Goal: Transaction & Acquisition: Purchase product/service

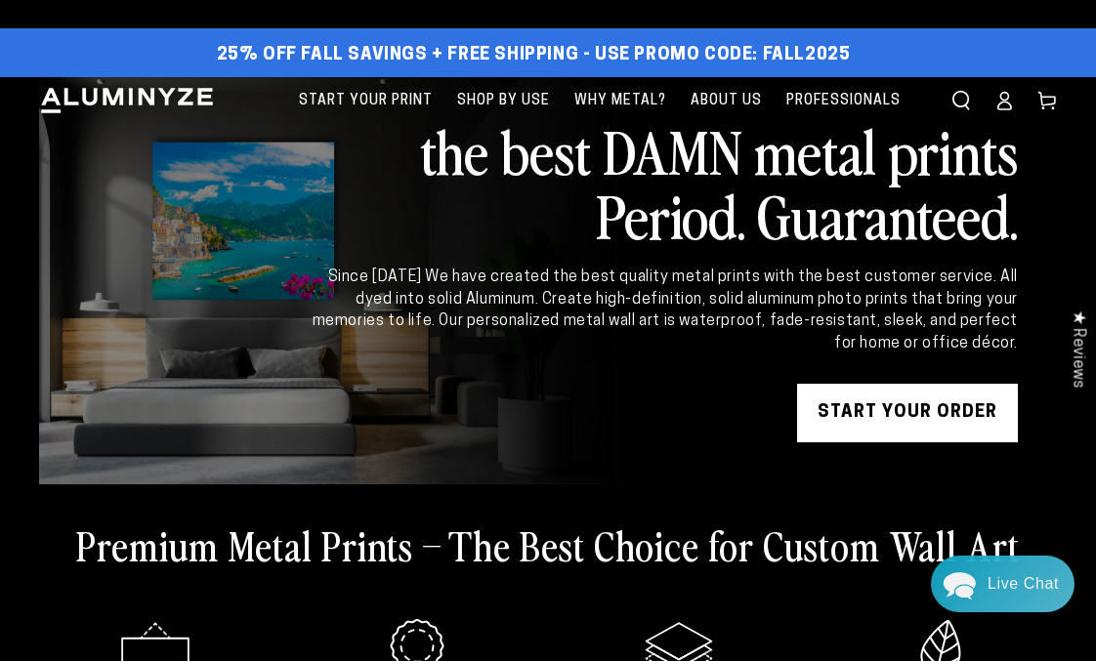
click at [908, 410] on link "START YOUR Order" at bounding box center [907, 413] width 221 height 59
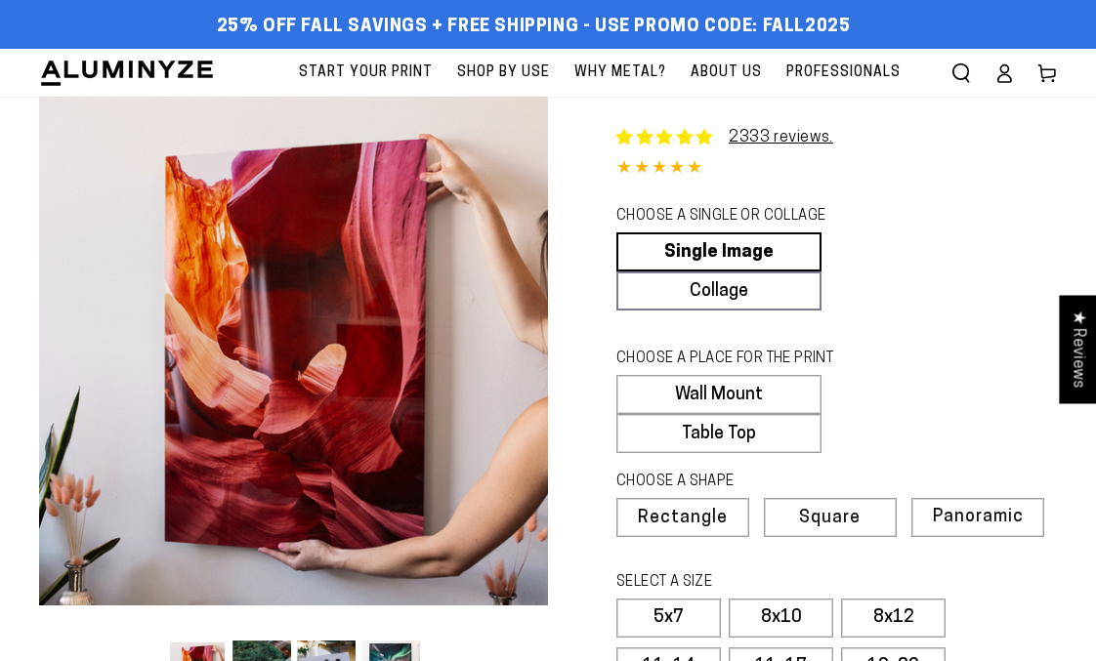
select select "**********"
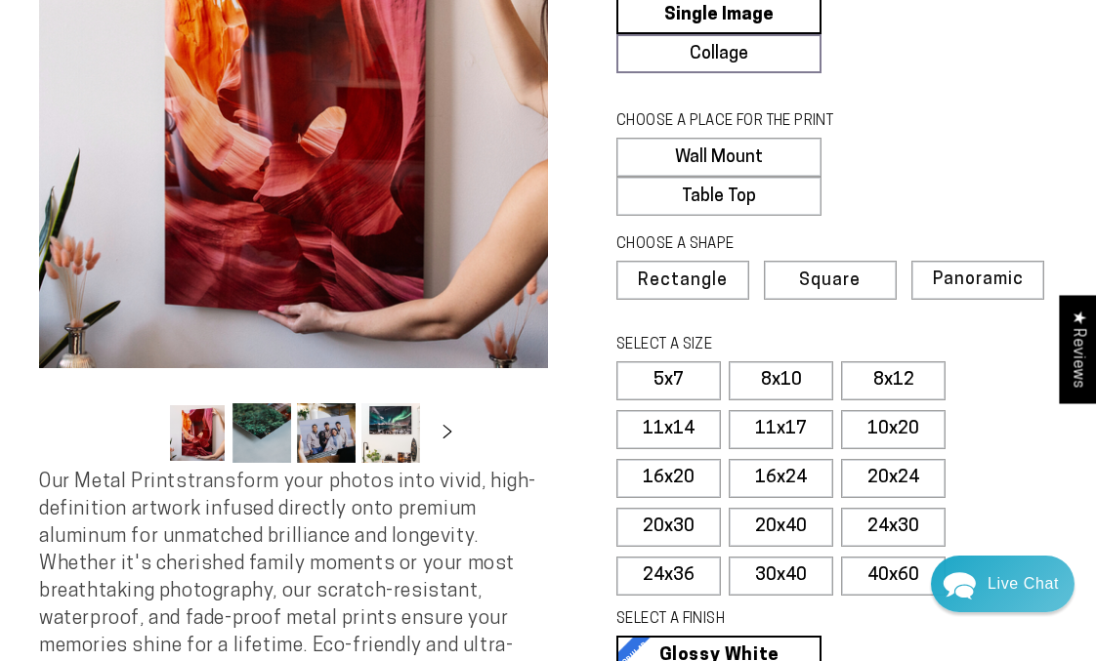
scroll to position [289, 0]
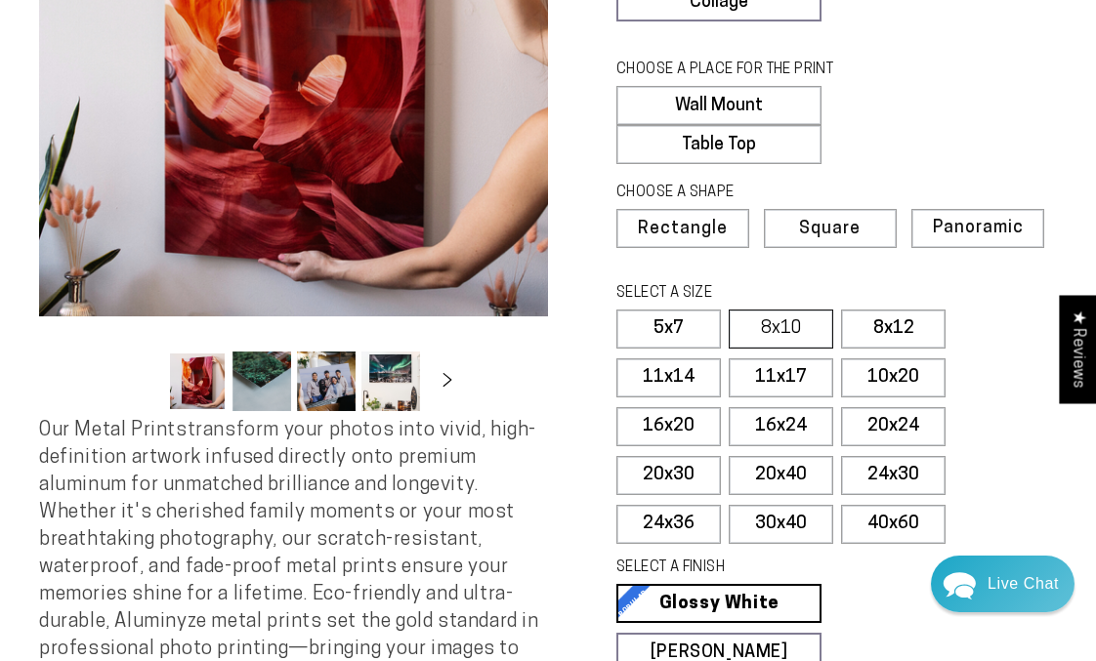
click at [778, 328] on label "8x10" at bounding box center [781, 329] width 105 height 39
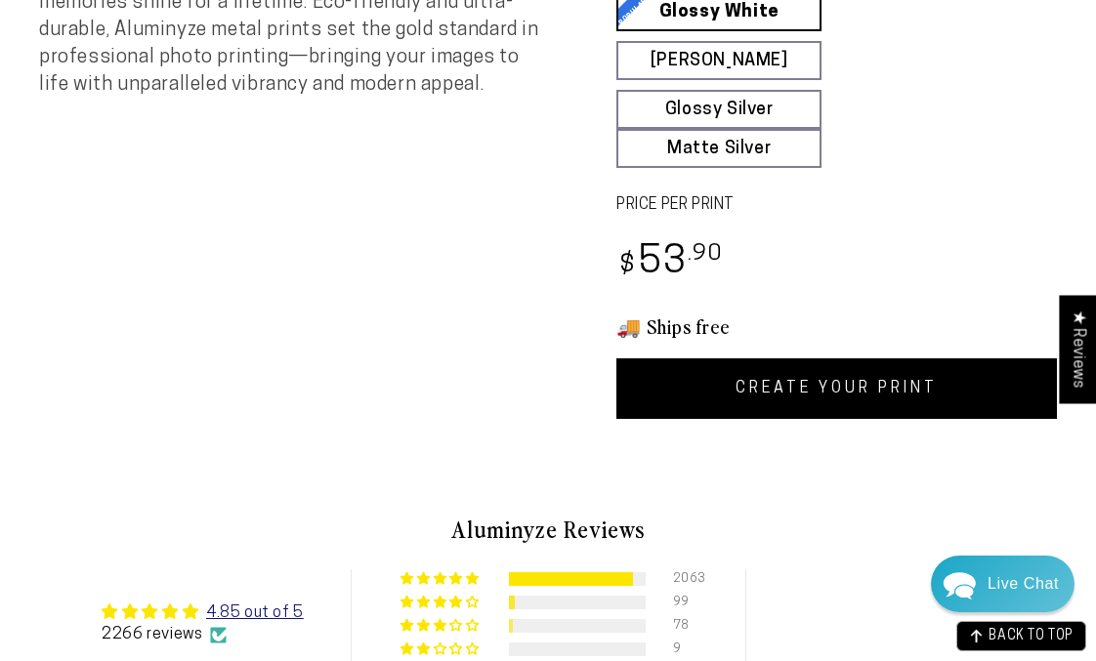
click at [819, 381] on link "CREATE YOUR PRINT" at bounding box center [836, 389] width 441 height 61
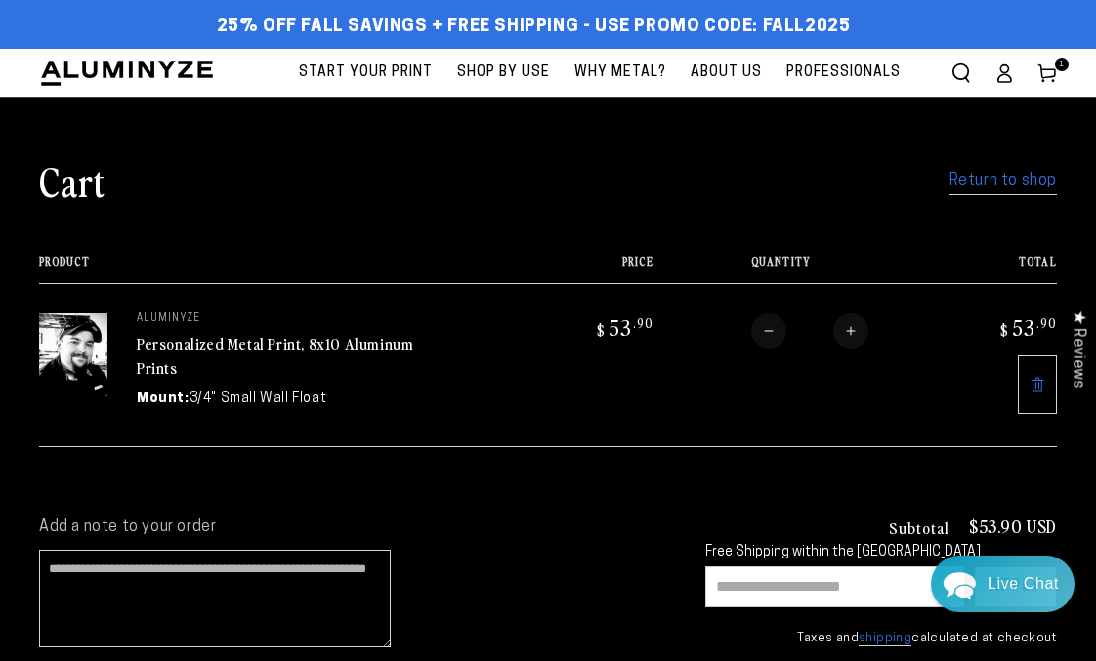
click at [1004, 74] on icon at bounding box center [1004, 78] width 13 height 8
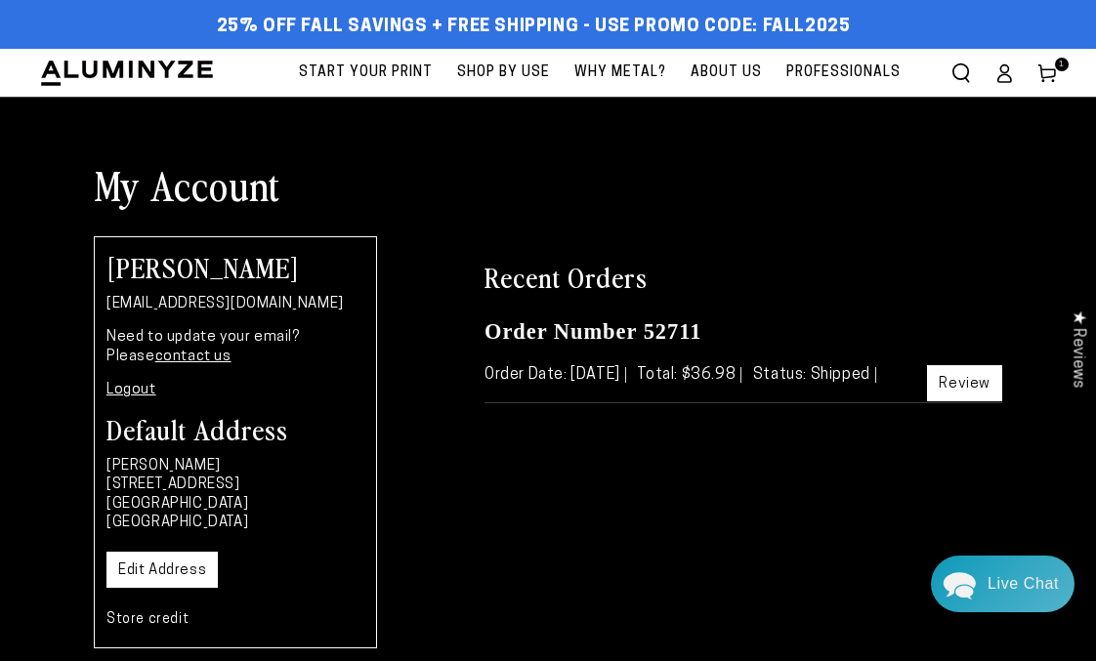
click at [1056, 64] on span "1 1 item" at bounding box center [1062, 65] width 14 height 14
